Goal: Navigation & Orientation: Understand site structure

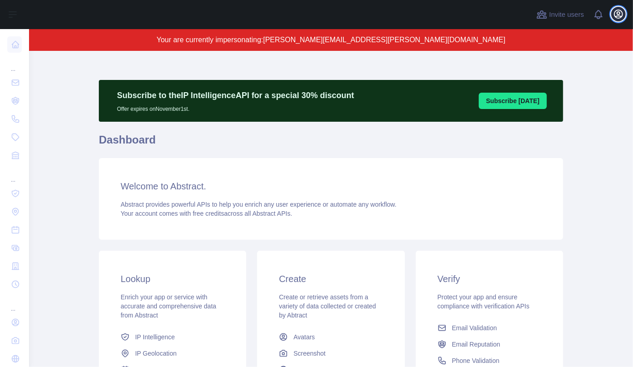
click at [612, 15] on button "Open user menu" at bounding box center [619, 14] width 15 height 15
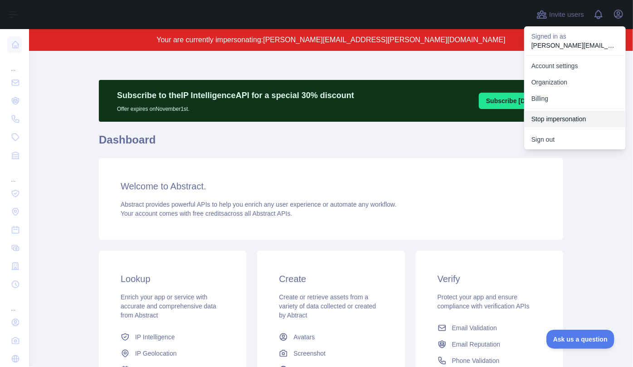
drag, startPoint x: 573, startPoint y: 123, endPoint x: 568, endPoint y: 120, distance: 5.5
click at [573, 122] on button "Stop impersonation" at bounding box center [575, 119] width 102 height 16
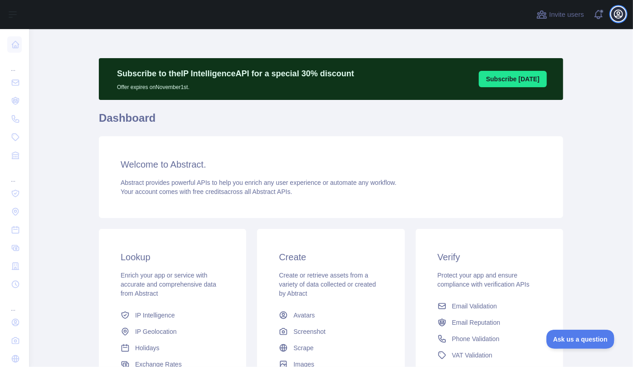
click at [618, 13] on icon "button" at bounding box center [619, 14] width 8 height 8
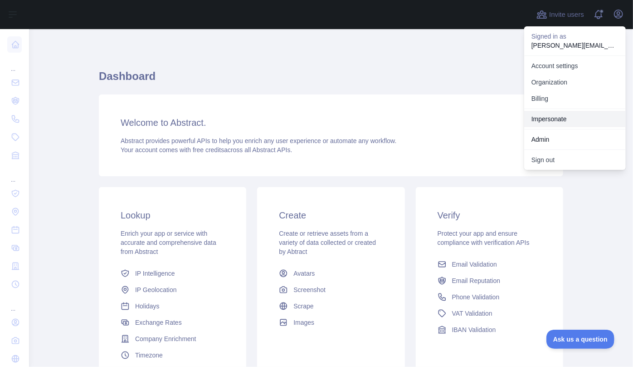
click at [567, 119] on link "Impersonate" at bounding box center [575, 119] width 102 height 16
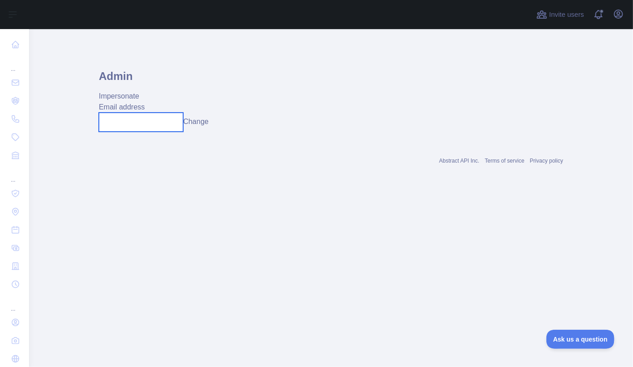
click at [132, 118] on input "text" at bounding box center [141, 122] width 84 height 19
paste input "**********"
type input "**********"
click at [207, 122] on button "Change" at bounding box center [204, 121] width 25 height 11
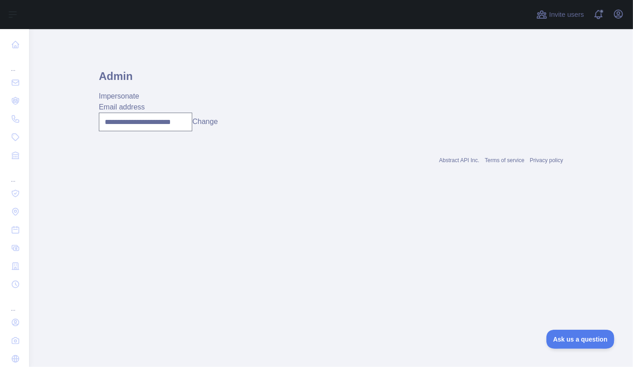
scroll to position [0, 0]
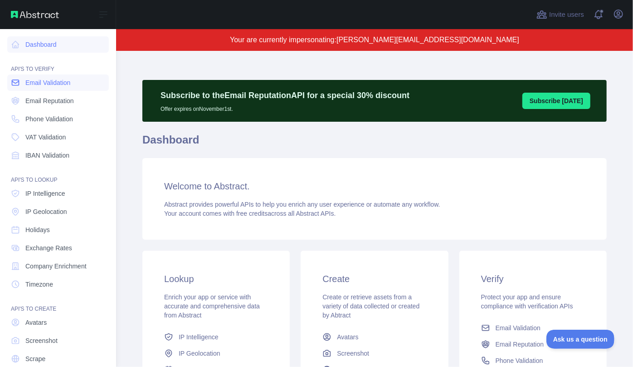
click at [48, 85] on span "Email Validation" at bounding box center [47, 82] width 45 height 9
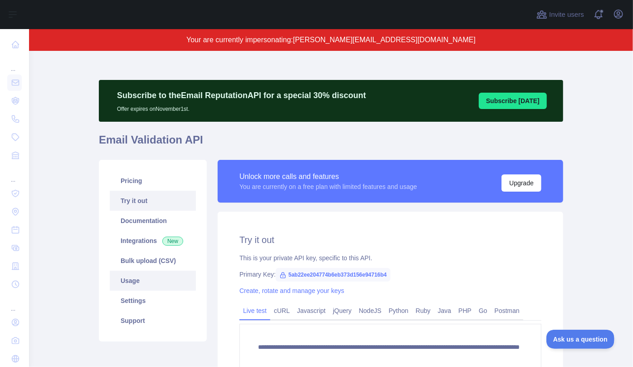
click at [149, 284] on link "Usage" at bounding box center [153, 280] width 86 height 20
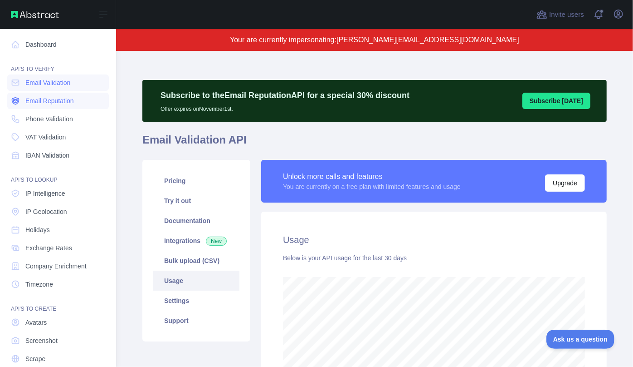
scroll to position [453396, 453201]
click at [49, 101] on span "Email Reputation" at bounding box center [49, 100] width 49 height 9
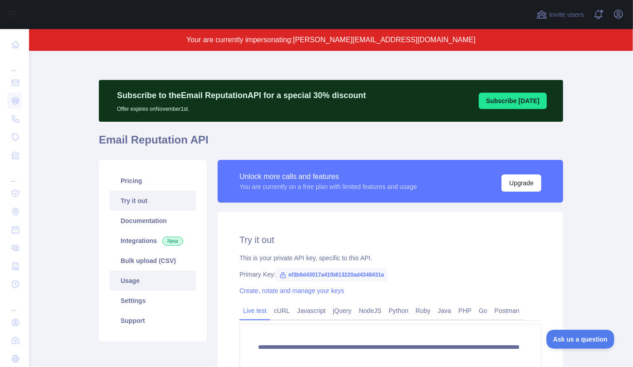
click at [148, 279] on link "Usage" at bounding box center [153, 280] width 86 height 20
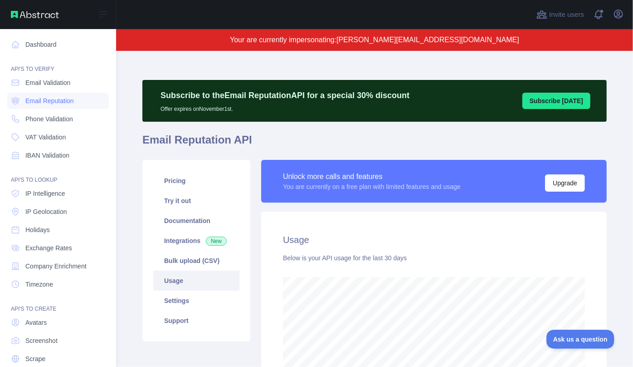
scroll to position [453396, 453201]
click at [52, 189] on span "IP Intelligence" at bounding box center [45, 193] width 40 height 9
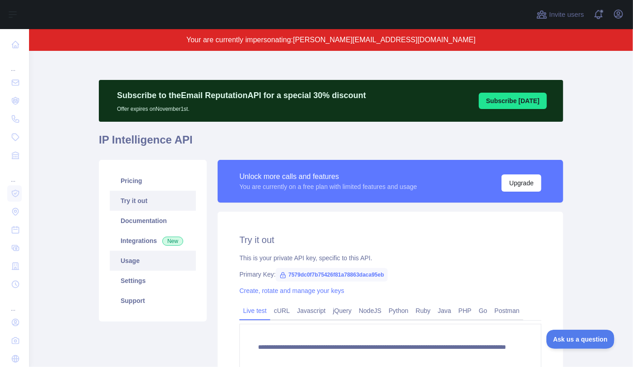
click at [129, 260] on link "Usage" at bounding box center [153, 260] width 86 height 20
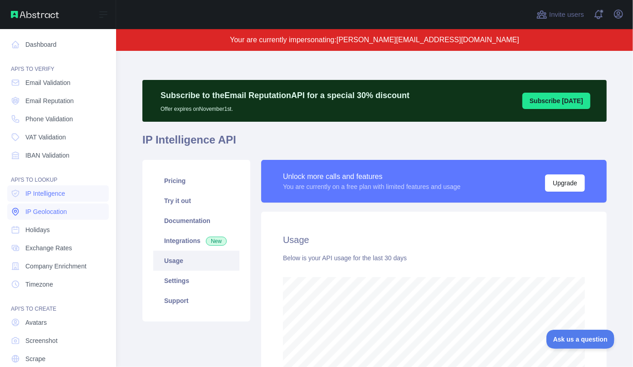
scroll to position [453396, 453201]
click at [27, 210] on span "IP Geolocation" at bounding box center [46, 211] width 42 height 9
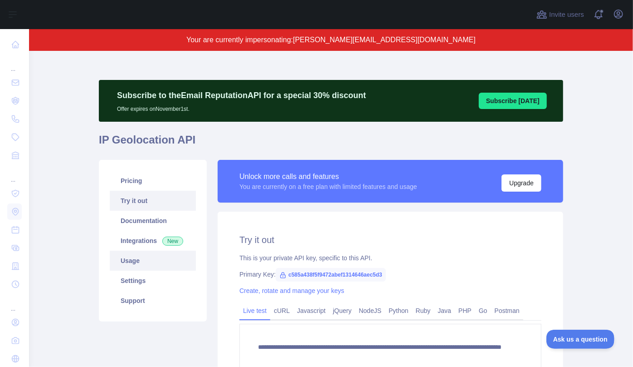
click at [140, 263] on link "Usage" at bounding box center [153, 260] width 86 height 20
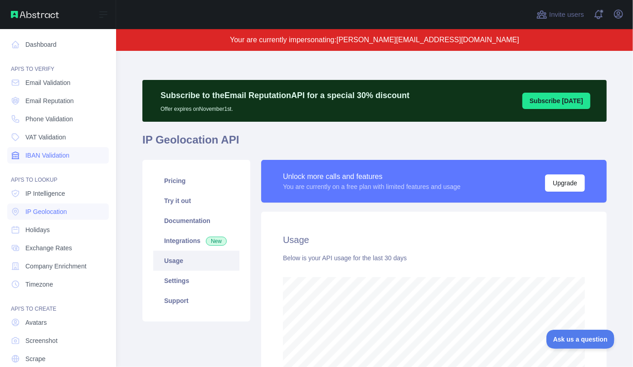
scroll to position [453396, 453201]
click at [57, 230] on link "Holidays" at bounding box center [58, 229] width 102 height 16
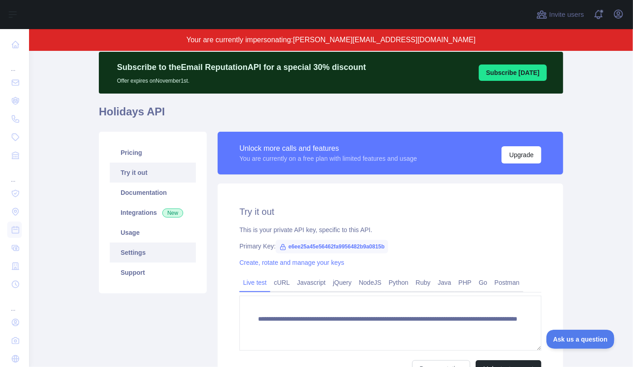
scroll to position [41, 0]
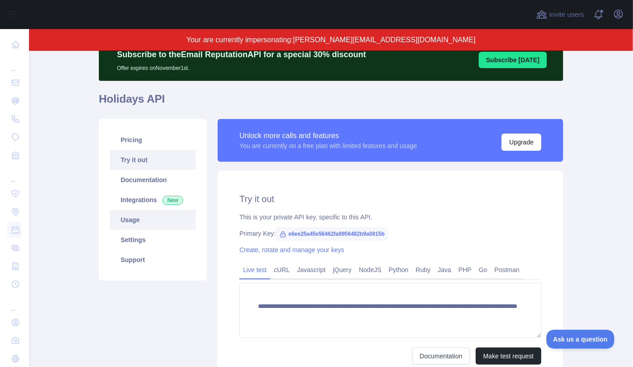
click at [140, 219] on link "Usage" at bounding box center [153, 220] width 86 height 20
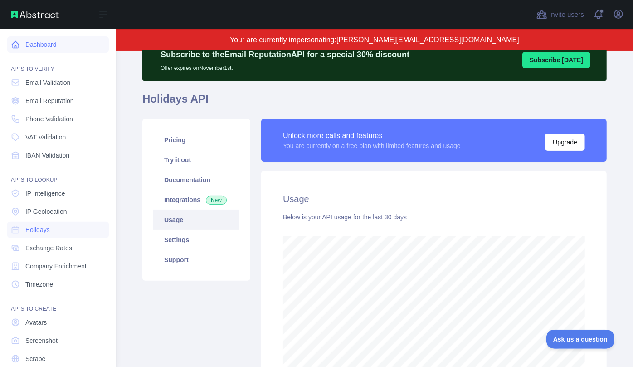
click at [20, 44] on icon at bounding box center [15, 44] width 9 height 9
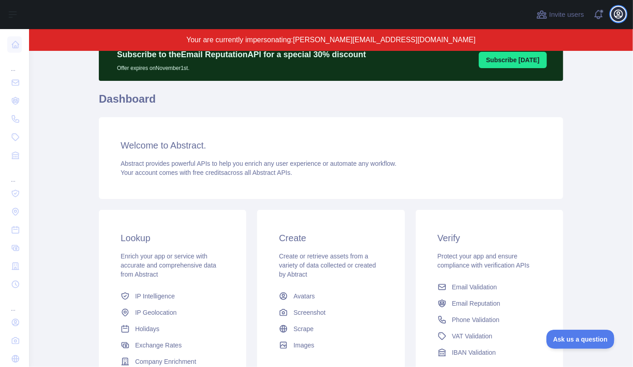
click at [622, 15] on icon "button" at bounding box center [618, 14] width 11 height 11
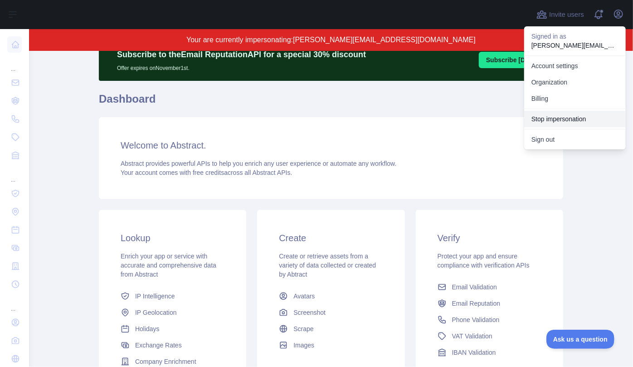
click at [569, 116] on button "Stop impersonation" at bounding box center [575, 119] width 102 height 16
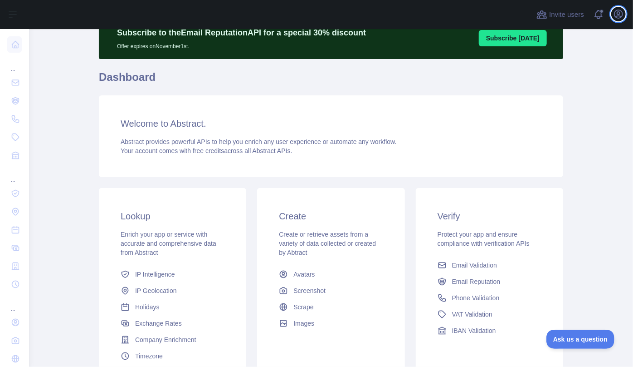
scroll to position [52, 0]
